Goal: Communication & Community: Answer question/provide support

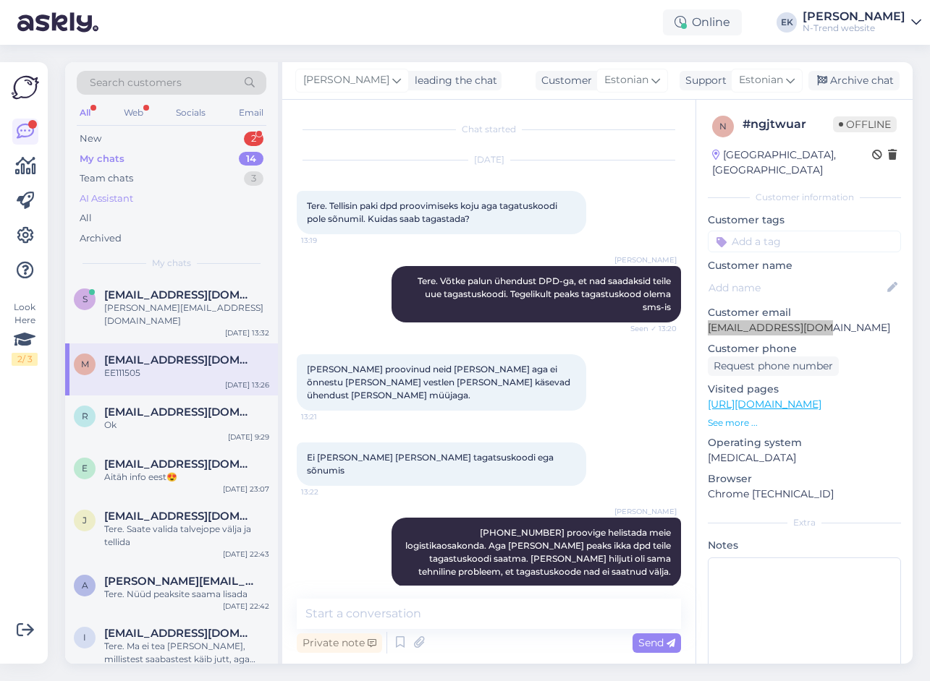
scroll to position [116, 0]
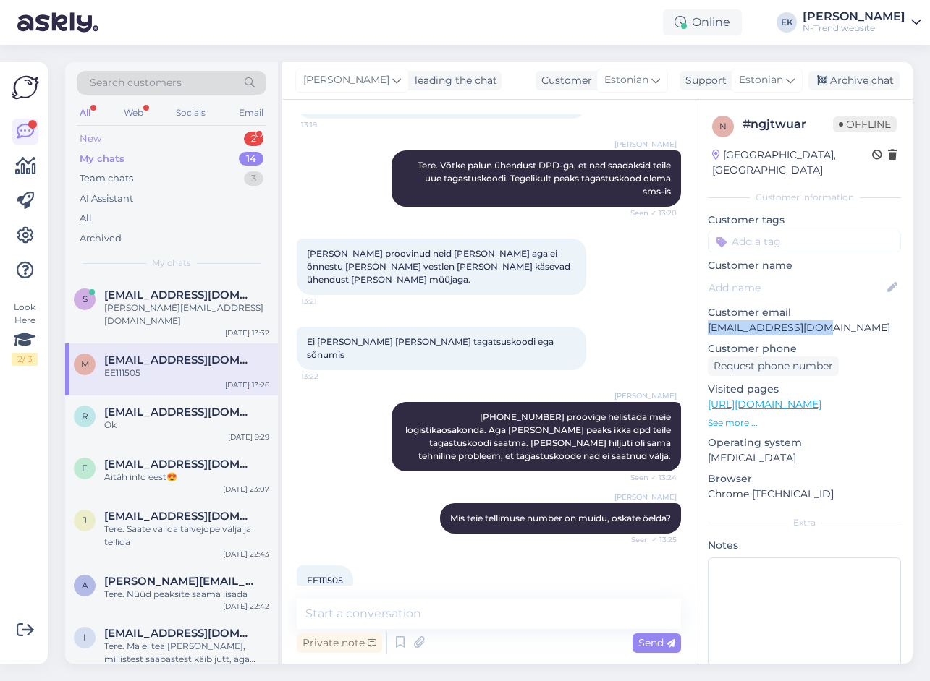
click at [95, 138] on div "New" at bounding box center [91, 139] width 22 height 14
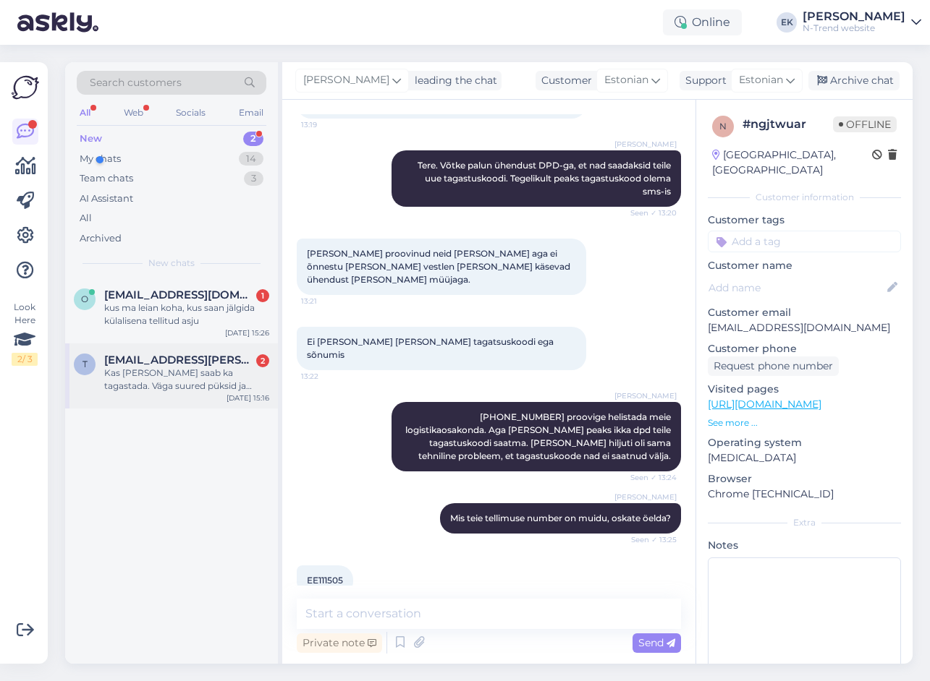
click at [175, 369] on div "Kas [PERSON_NAME] saab ka tagastada. Väga suured püksid ja saapad tulid?" at bounding box center [186, 380] width 165 height 26
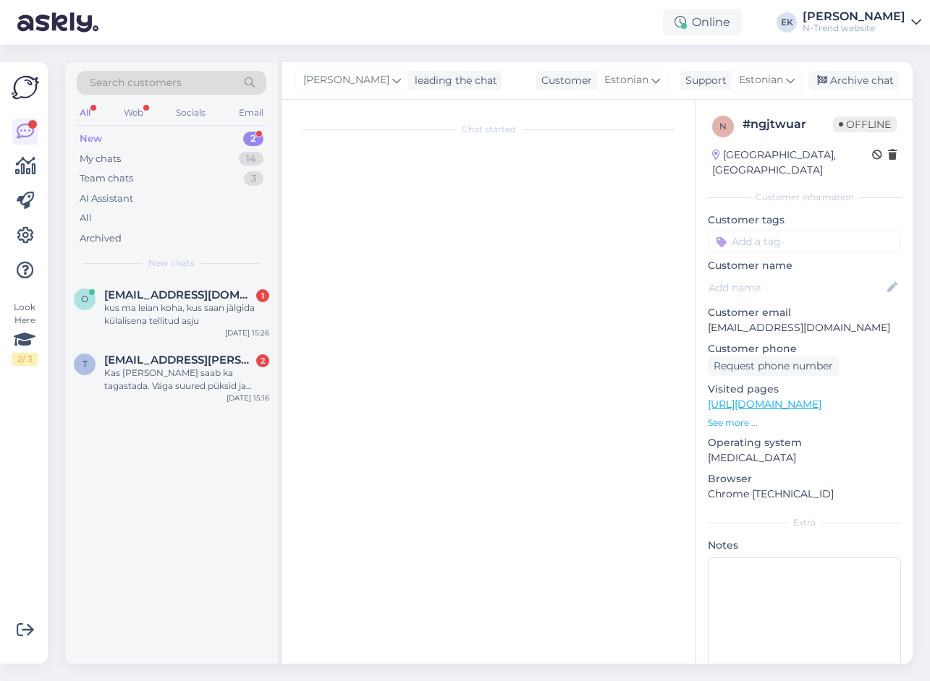
scroll to position [0, 0]
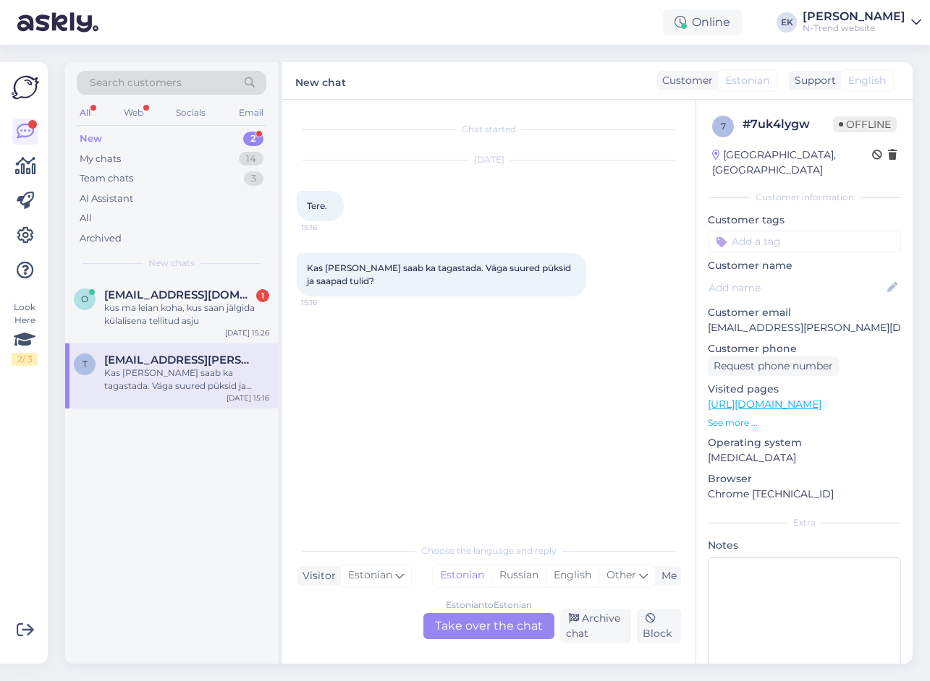
click at [485, 625] on div "Estonian to Estonian Take over the chat" at bounding box center [488, 626] width 131 height 26
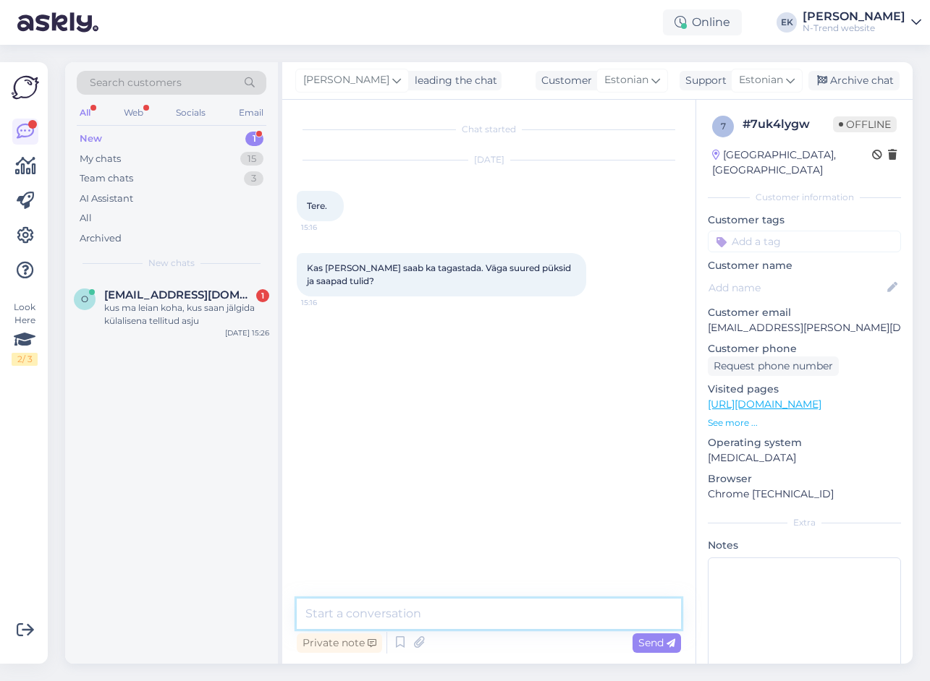
click at [457, 618] on textarea at bounding box center [489, 614] width 384 height 30
type textarea "Tere. Kui tellisite veebipoest, siis ikka saate tagastada jah"
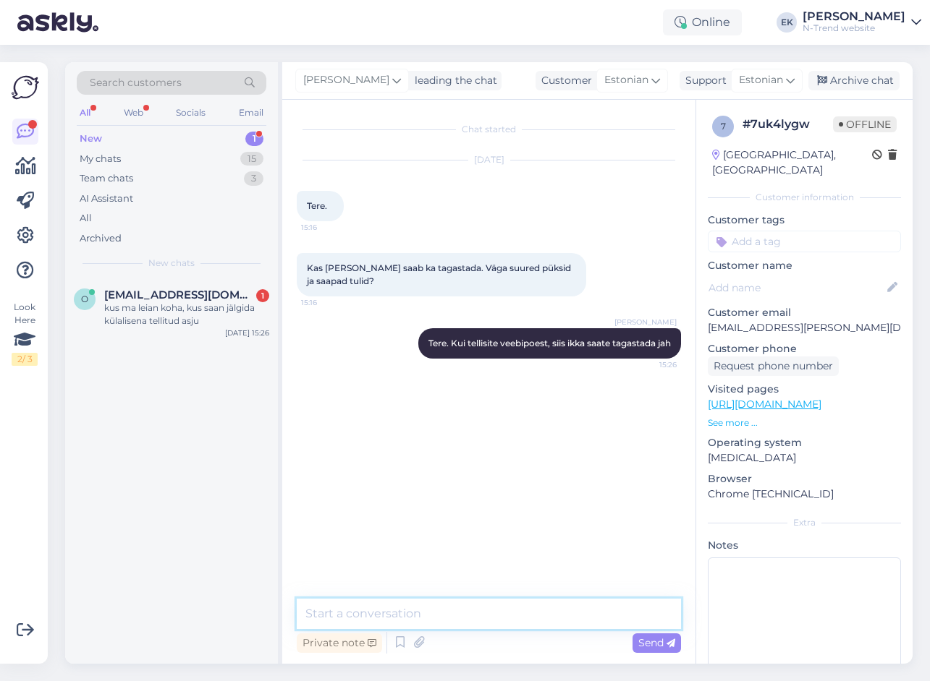
click at [492, 613] on textarea at bounding box center [489, 614] width 384 height 30
paste textarea "[URL][DOMAIN_NAME]"
type textarea "[URL][DOMAIN_NAME]"
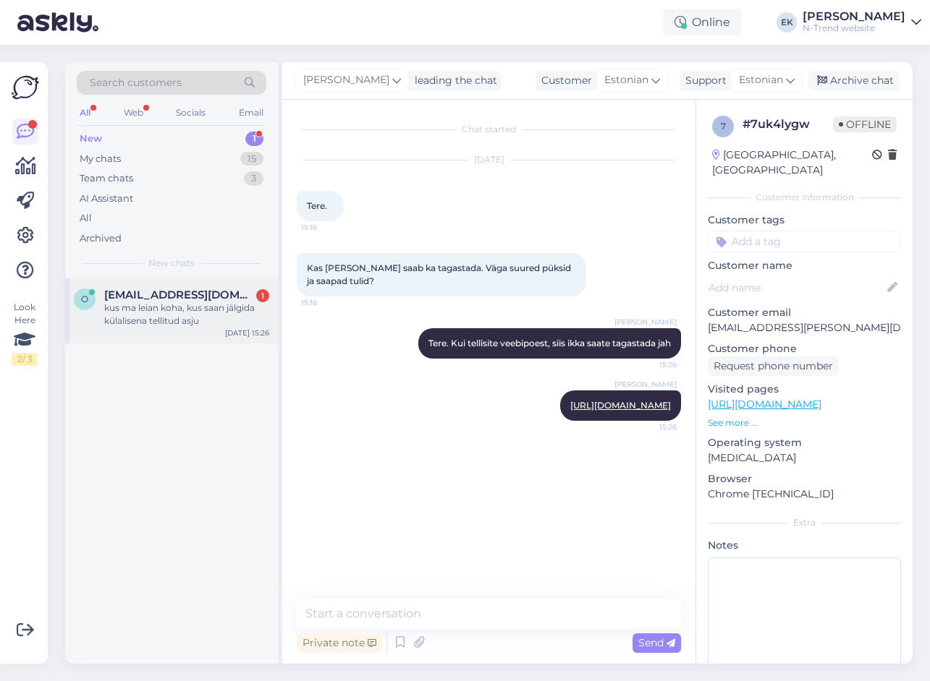
click at [148, 308] on div "kus ma leian koha, kus saan jälgida külalisena tellitud asju" at bounding box center [186, 315] width 165 height 26
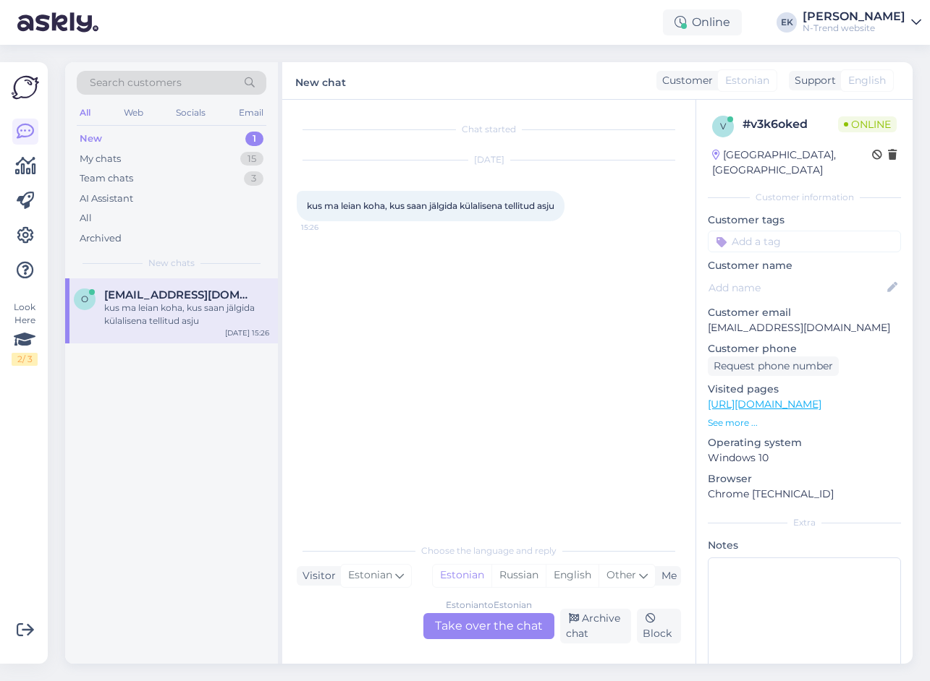
click at [461, 623] on div "Estonian to Estonian Take over the chat" at bounding box center [488, 626] width 131 height 26
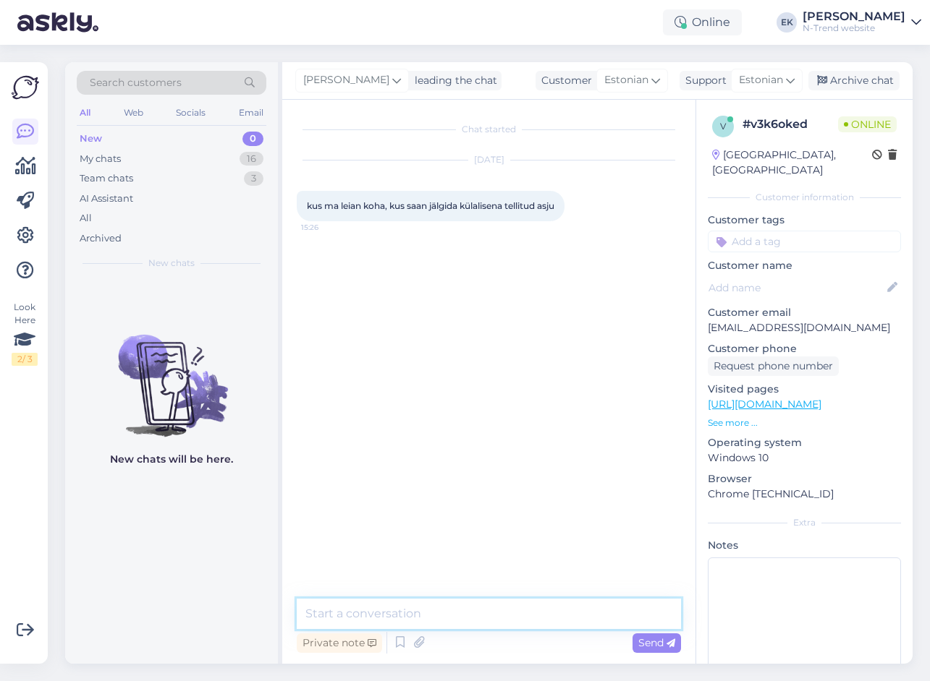
click at [405, 616] on textarea at bounding box center [489, 614] width 384 height 30
type textarea "Teile peaksid sellisel juhul tulema vastavad e-mailid"
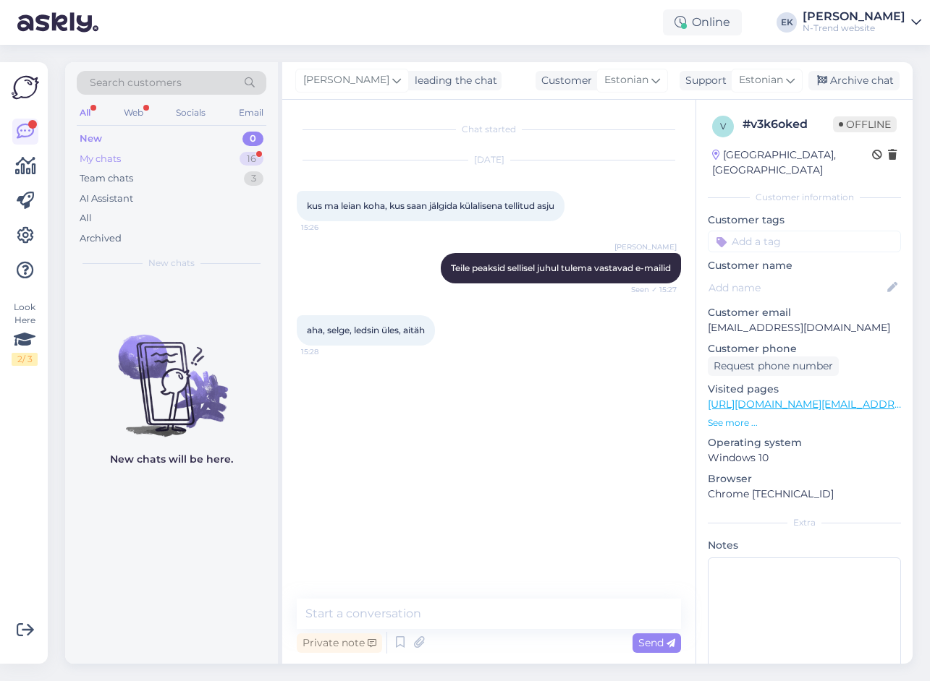
click at [101, 160] on div "My chats" at bounding box center [100, 159] width 41 height 14
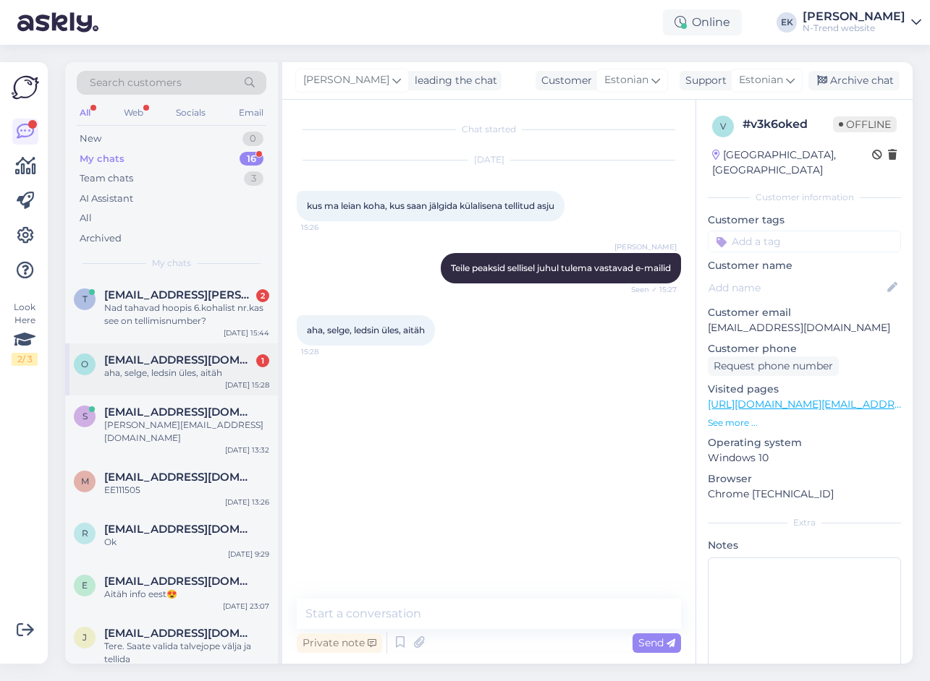
click at [141, 375] on div "aha, selge, ledsin üles, aitäh" at bounding box center [186, 373] width 165 height 13
click at [135, 300] on span "[EMAIL_ADDRESS][PERSON_NAME][DOMAIN_NAME]" at bounding box center [179, 295] width 150 height 13
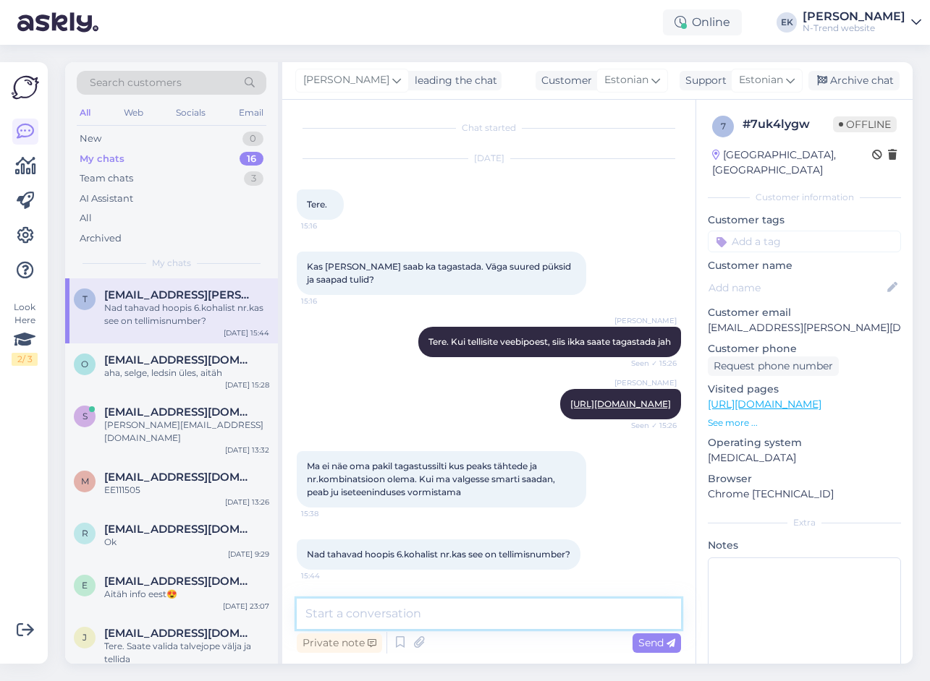
click at [435, 616] on textarea at bounding box center [489, 614] width 384 height 30
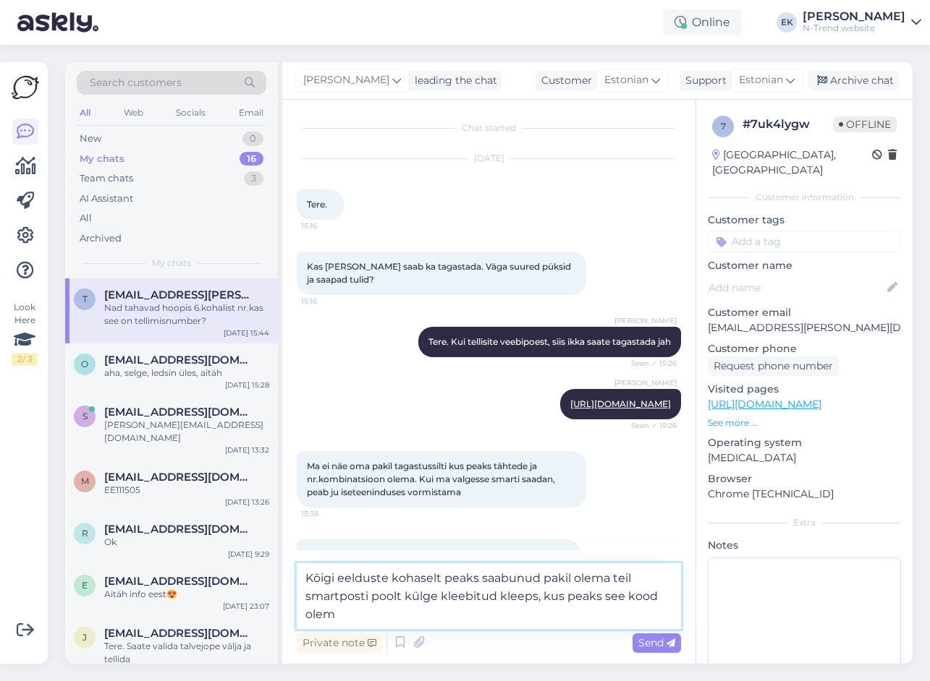
type textarea "Kõigi eelduste kohaselt peaks saabunud pakil olema teil smartposti poolt külge …"
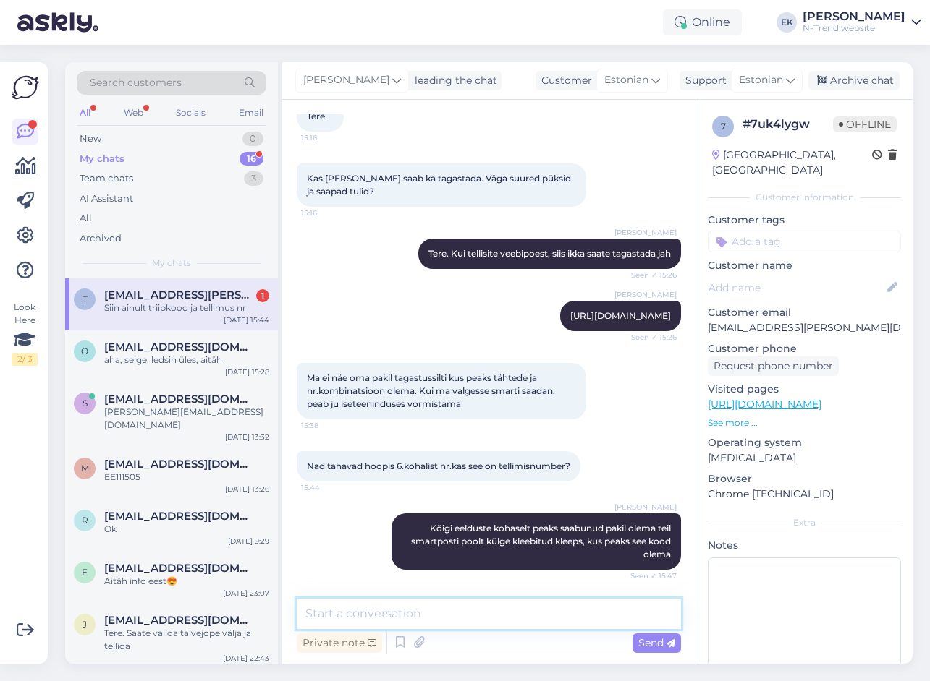
scroll to position [152, 0]
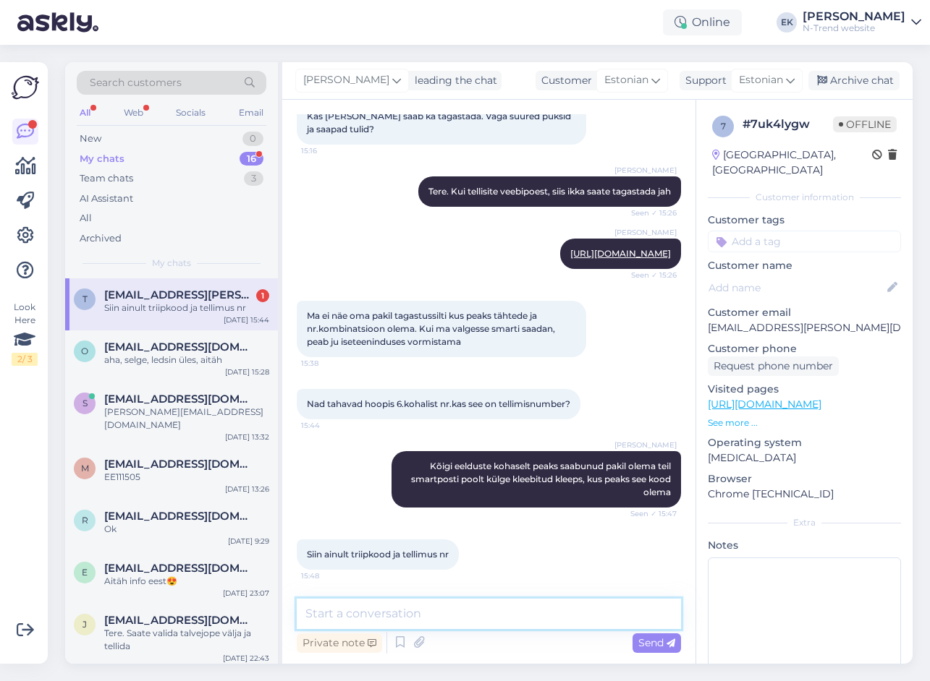
click at [402, 610] on textarea at bounding box center [489, 614] width 384 height 30
type textarea "siis see triipkood peakski olema"
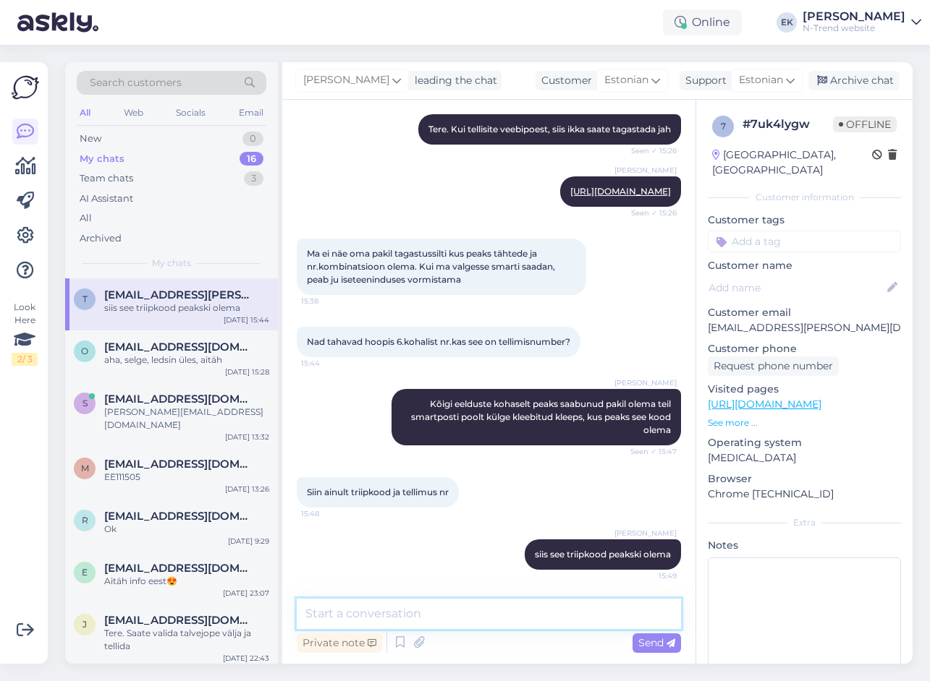
click at [524, 613] on textarea at bounding box center [489, 614] width 384 height 30
type textarea "Kas pakis sees ei olnud tagastamiseks vajalikke pabereid?"
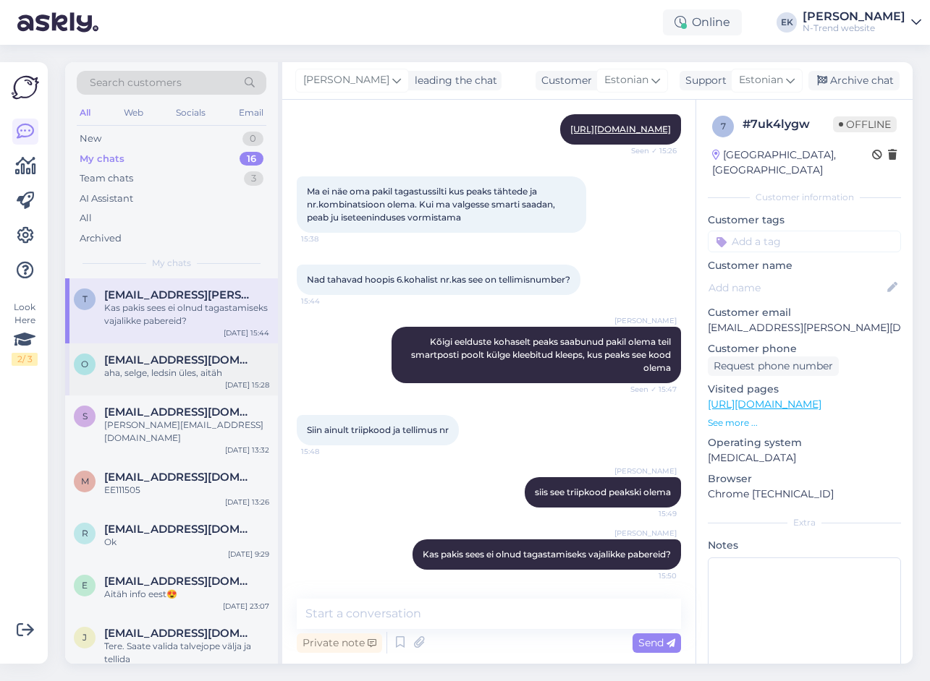
click at [169, 370] on div "aha, selge, ledsin üles, aitäh" at bounding box center [186, 373] width 165 height 13
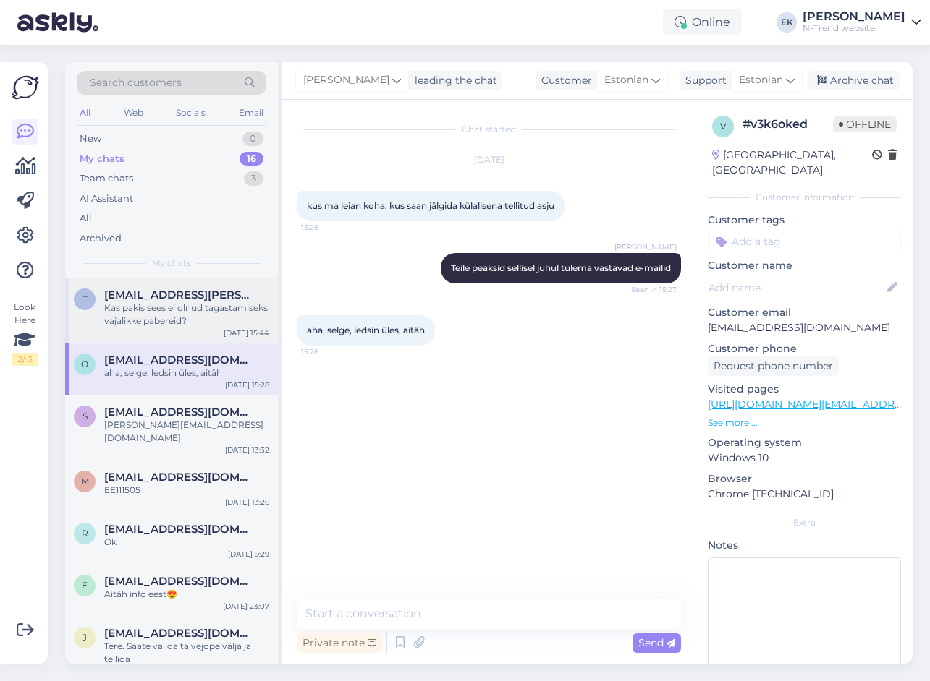
click at [176, 327] on div "Kas pakis sees ei olnud tagastamiseks vajalikke pabereid?" at bounding box center [186, 315] width 165 height 26
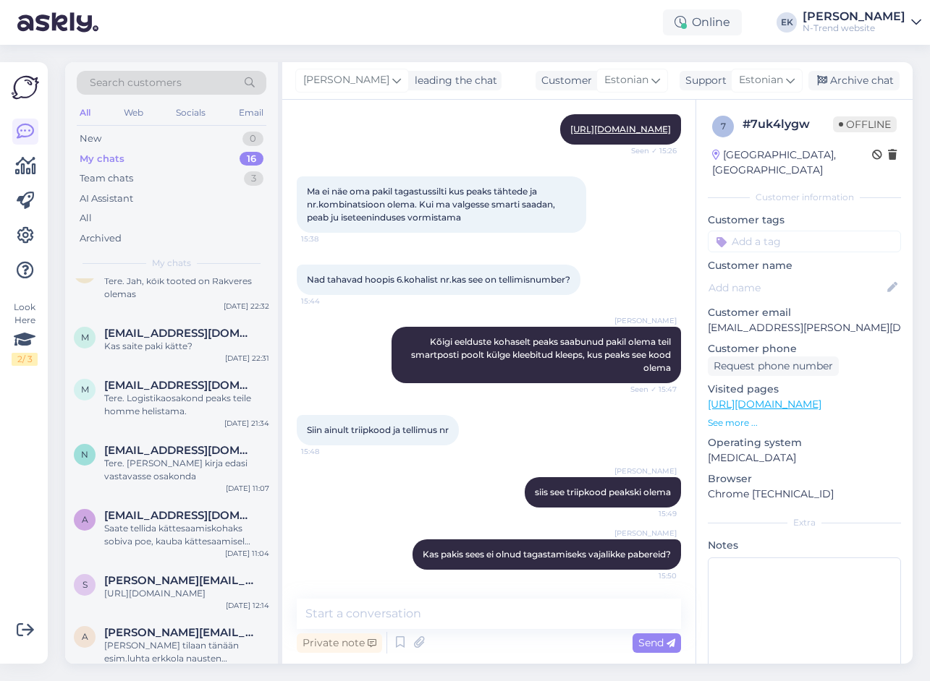
scroll to position [565, 0]
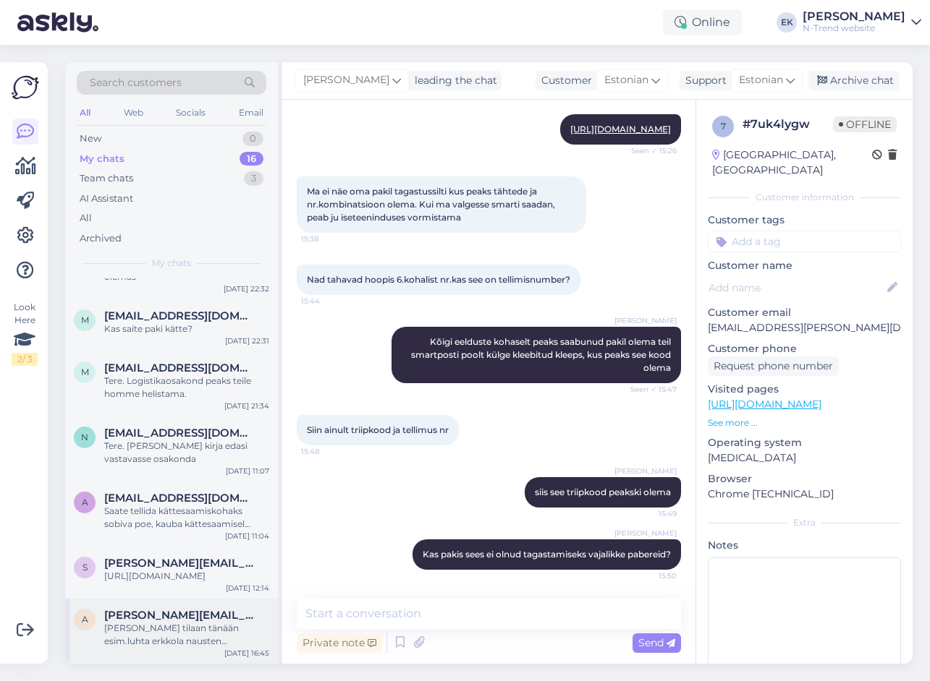
click at [181, 640] on div "[PERSON_NAME] tilaan tänään esim.luhta erkkola nausten softsheltakin, milloin s…" at bounding box center [186, 635] width 165 height 26
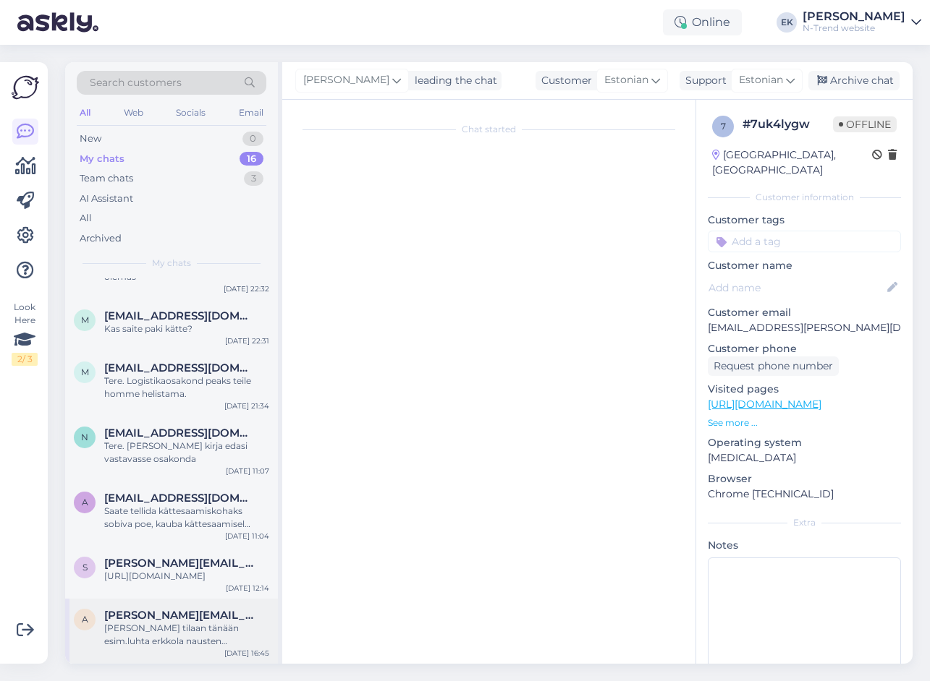
scroll to position [0, 0]
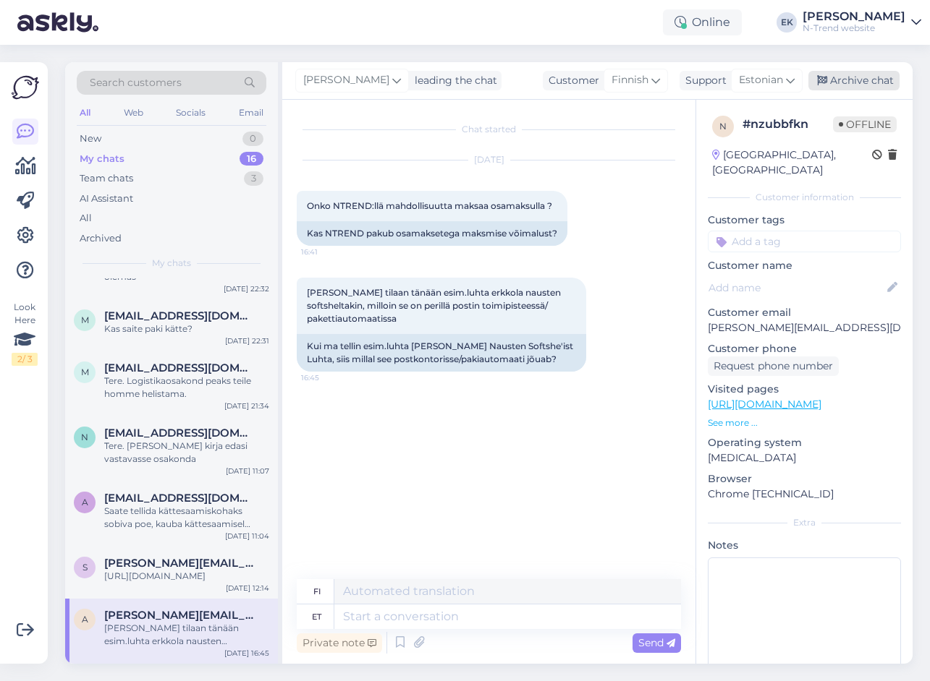
click at [846, 79] on div "Archive chat" at bounding box center [853, 81] width 91 height 20
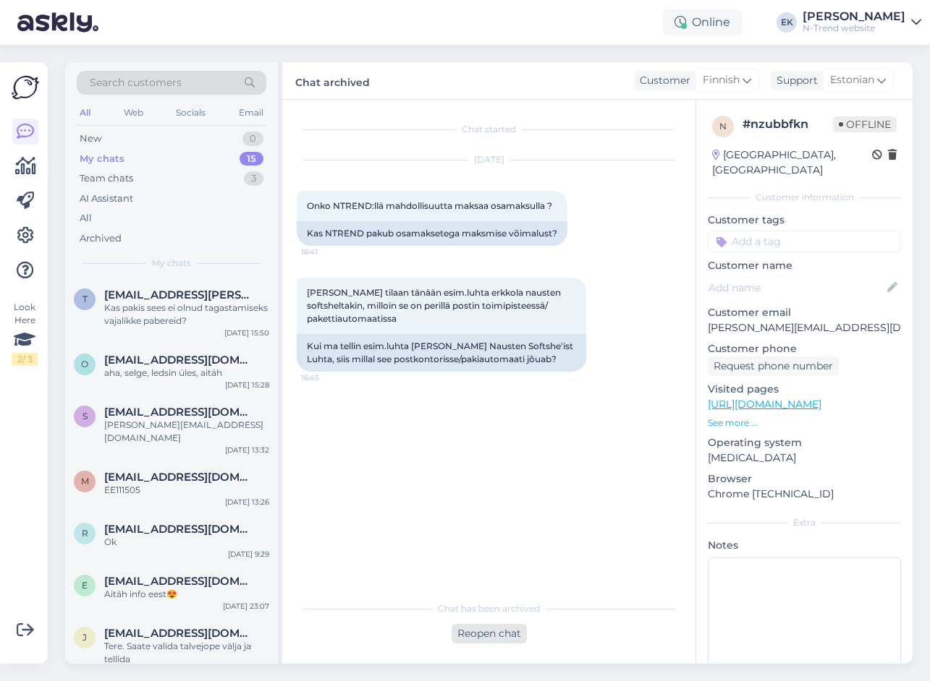
click at [492, 634] on div "Reopen chat" at bounding box center [488, 634] width 75 height 20
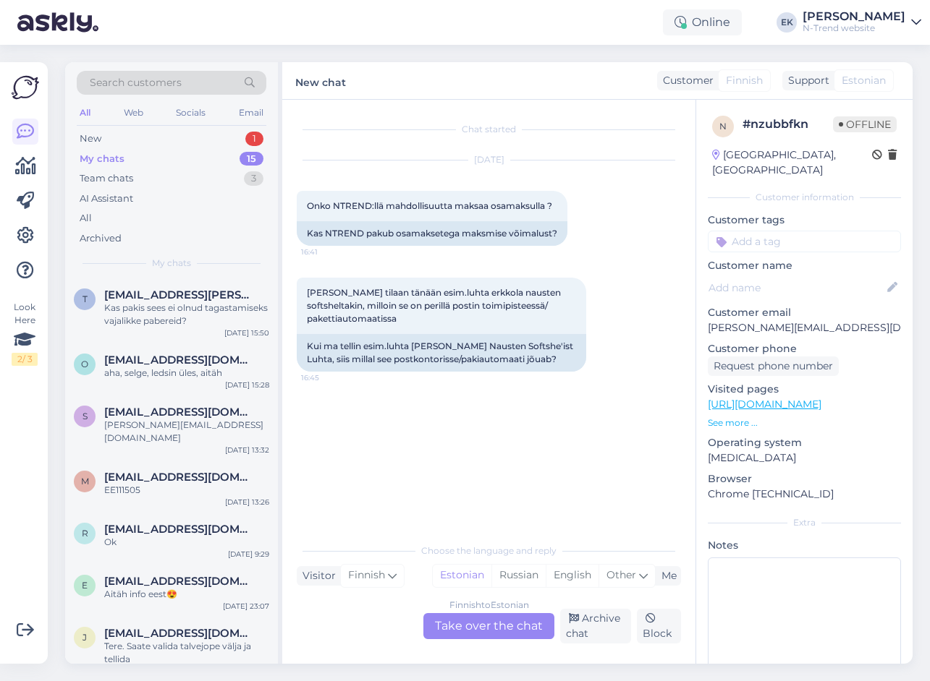
click at [496, 628] on div "Finnish to Estonian Take over the chat" at bounding box center [488, 626] width 131 height 26
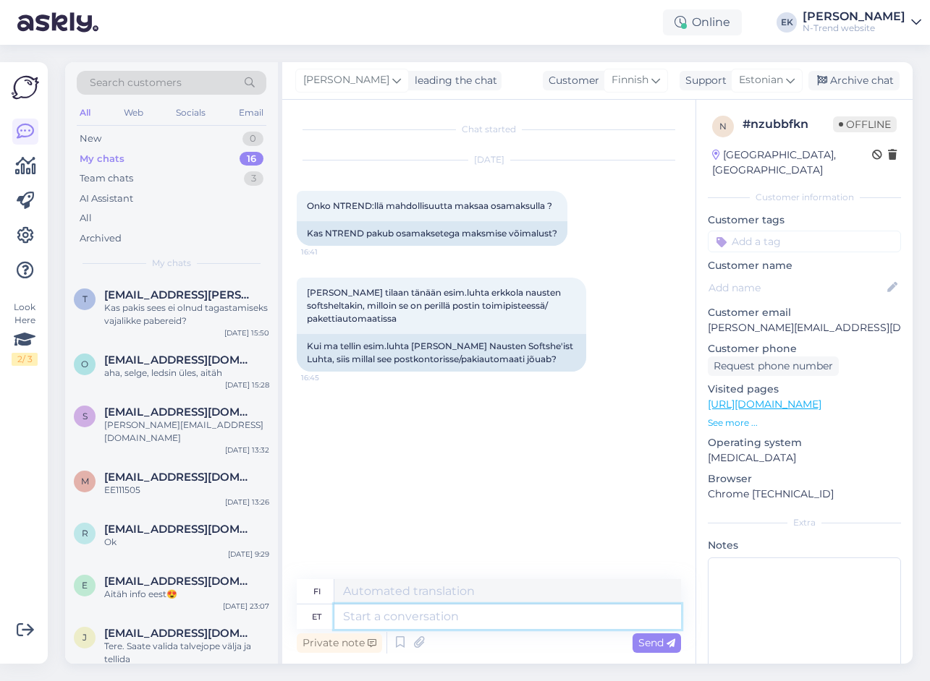
click at [385, 612] on textarea at bounding box center [507, 617] width 346 height 25
type textarea "Tere."
type textarea "Hei."
type textarea "Tere. Jahm,"
type textarea "Hei. [GEOGRAPHIC_DATA]."
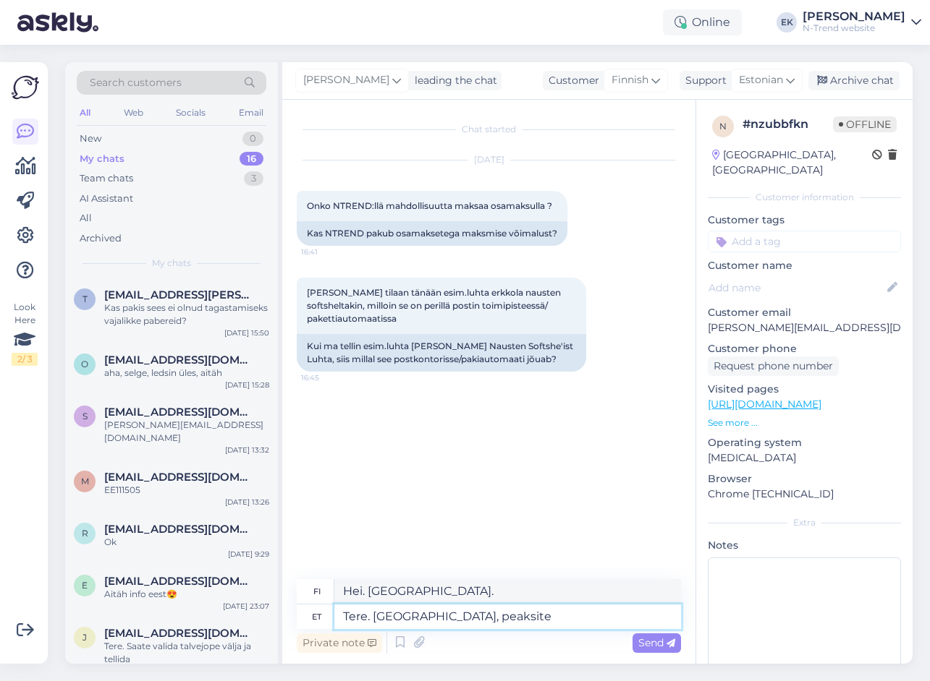
type textarea "Tere. [GEOGRAPHIC_DATA], peaksite"
type textarea "Hei. Kyllä, sinun pitäisi."
type textarea "Tere. [GEOGRAPHIC_DATA], peaksite [PERSON_NAME] saama"
type textarea "Hei. Kyllä, sinun pitäisi pystyä."
type textarea "Tere. [GEOGRAPHIC_DATA], peaksite [PERSON_NAME] saama maks"
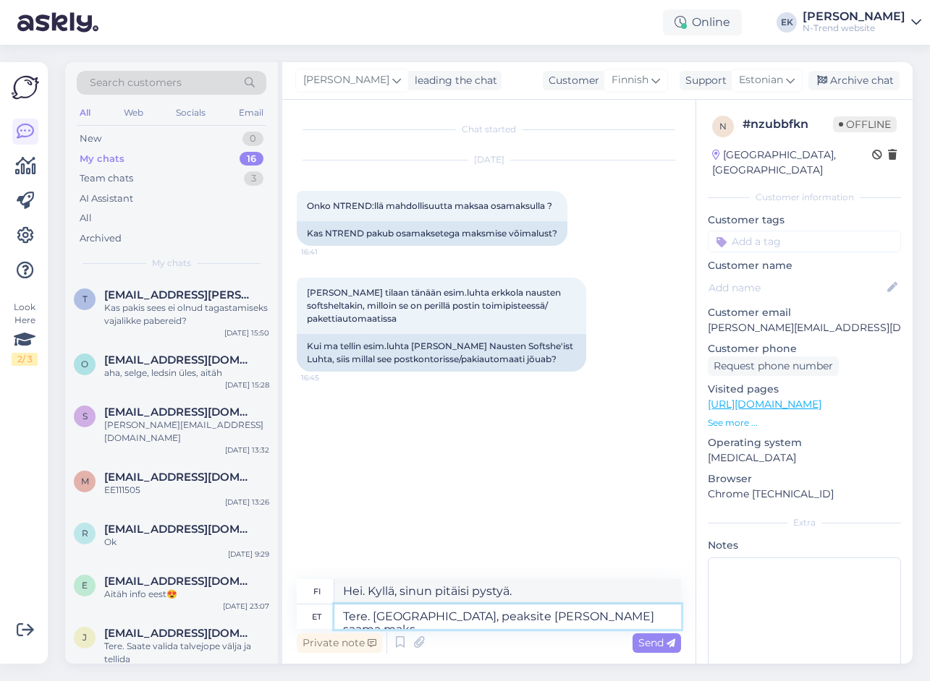
type textarea "Hei. Kyllä, sinun pitäisi saada vero."
type textarea "Tere. [GEOGRAPHIC_DATA], peaksite [PERSON_NAME] saama maksta"
type textarea "Hei. Kyllä, sinun pitäisi pystyä maksamaan."
type textarea "Tere. [GEOGRAPHIC_DATA], peaksite [PERSON_NAME] saama maksta osamak"
type textarea "Hei. Kyllä, sinun pitäisi pystyä maksamaan avustusta."
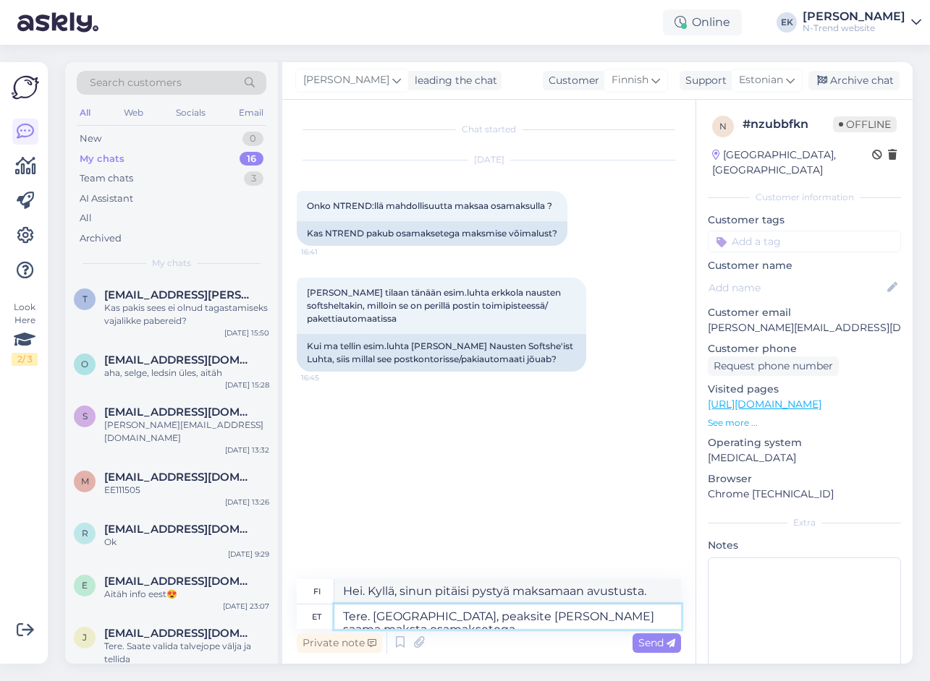
type textarea "Tere. [GEOGRAPHIC_DATA], peaksite [PERSON_NAME] saama maksta osamaksetega."
type textarea "Hei. Kyllä, sinun pitäisi voida maksaa erissä."
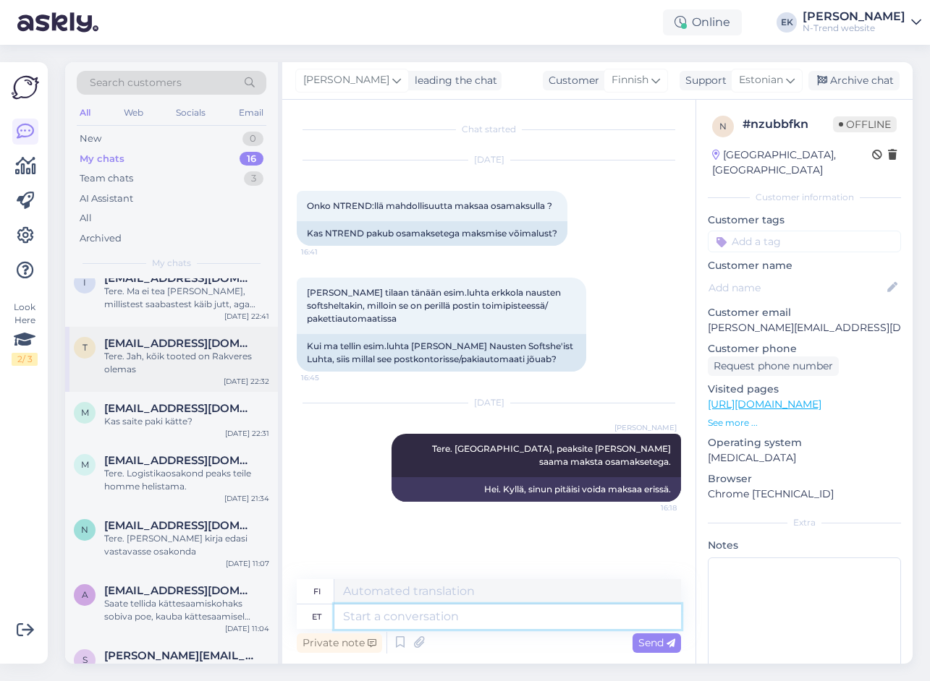
scroll to position [565, 0]
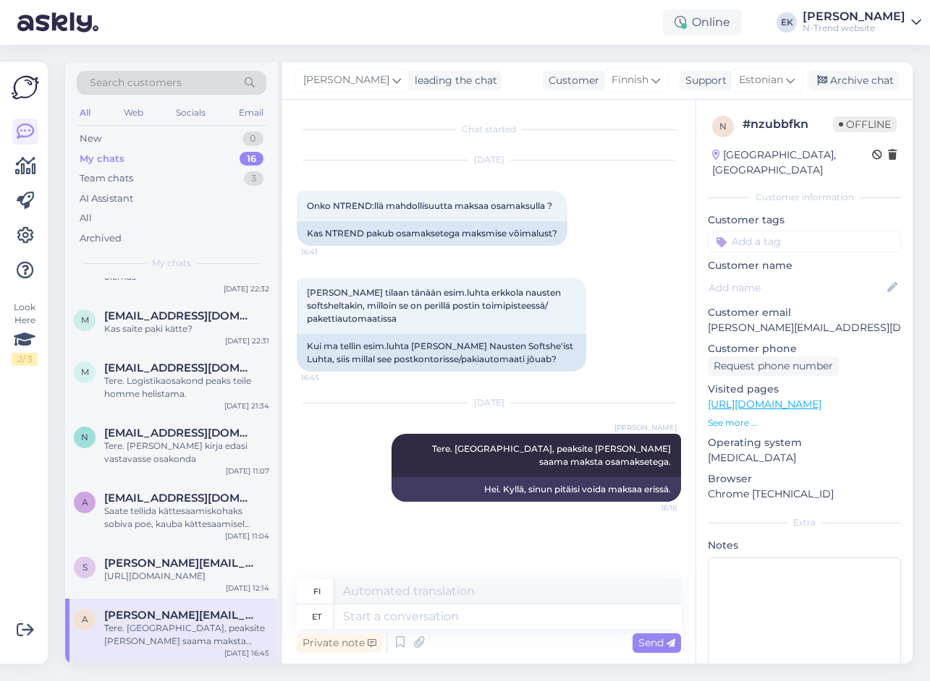
click at [155, 629] on div "Tere. [GEOGRAPHIC_DATA], peaksite [PERSON_NAME] saama maksta osamaksetega." at bounding box center [186, 635] width 165 height 26
click at [849, 79] on div "Archive chat" at bounding box center [853, 81] width 91 height 20
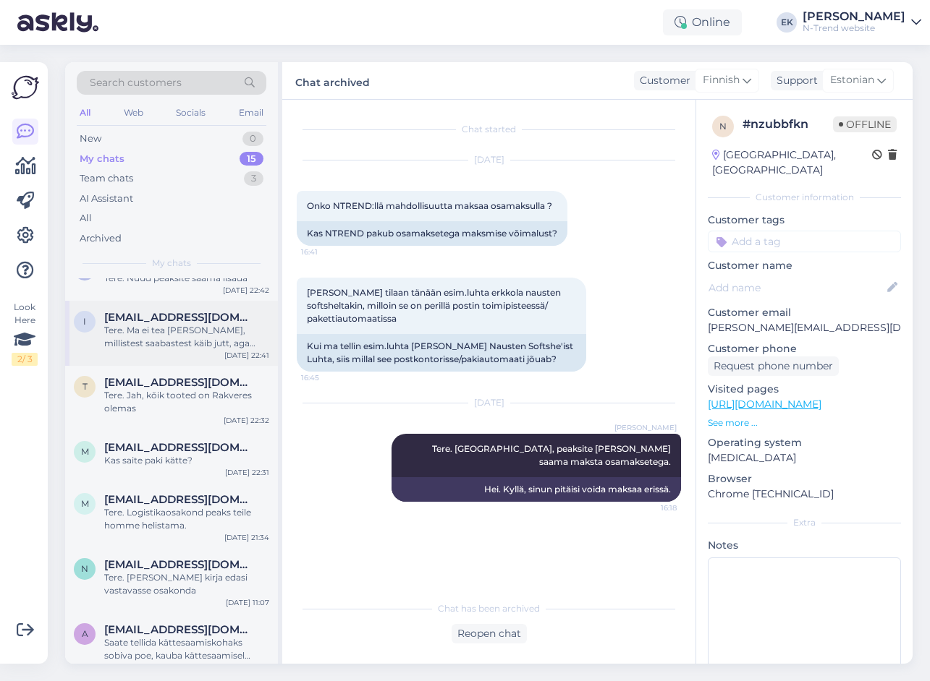
scroll to position [500, 0]
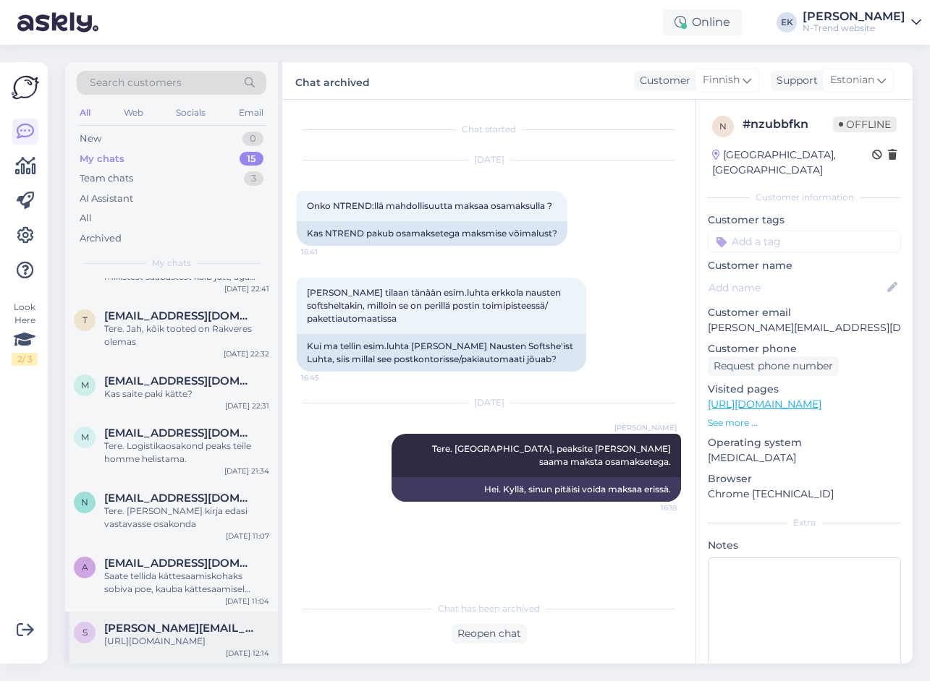
click at [140, 642] on div "[URL][DOMAIN_NAME]" at bounding box center [186, 641] width 165 height 13
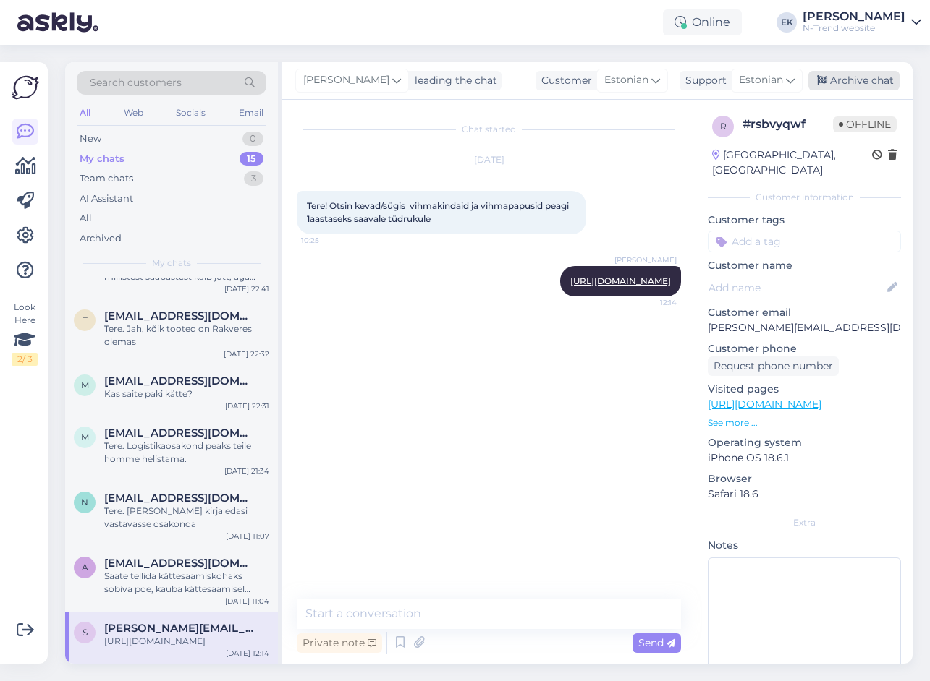
click at [862, 79] on div "Archive chat" at bounding box center [853, 81] width 91 height 20
